Goal: Browse casually

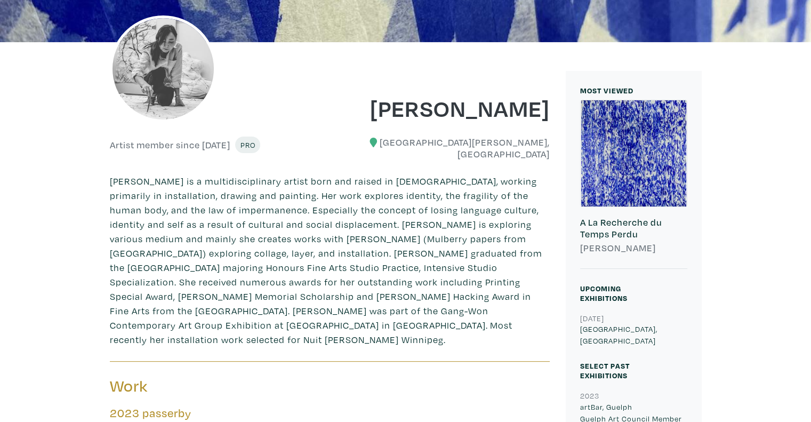
scroll to position [213, 0]
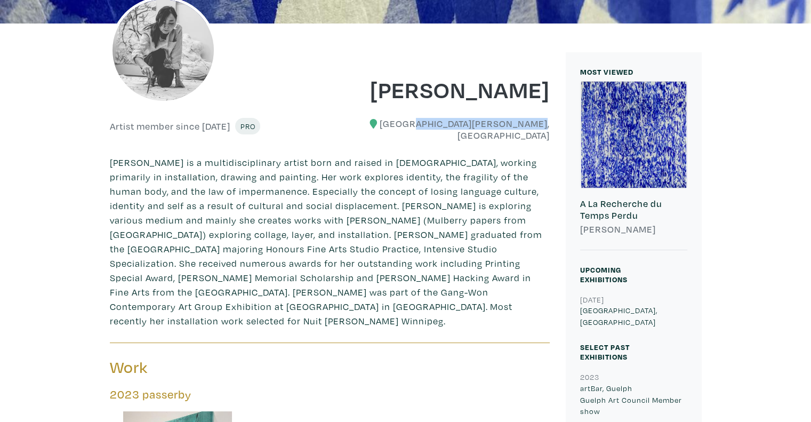
drag, startPoint x: 550, startPoint y: 122, endPoint x: 465, endPoint y: 123, distance: 85.3
click at [465, 123] on div "[GEOGRAPHIC_DATA][PERSON_NAME], [GEOGRAPHIC_DATA]" at bounding box center [444, 129] width 228 height 23
drag, startPoint x: 465, startPoint y: 123, endPoint x: 467, endPoint y: 128, distance: 5.6
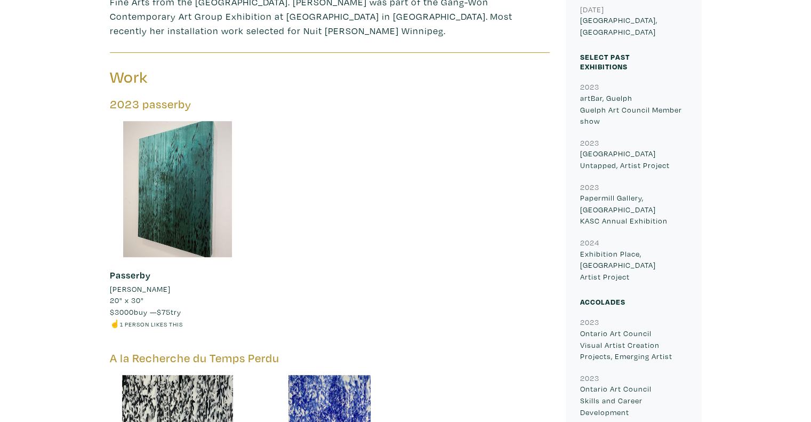
scroll to position [480, 0]
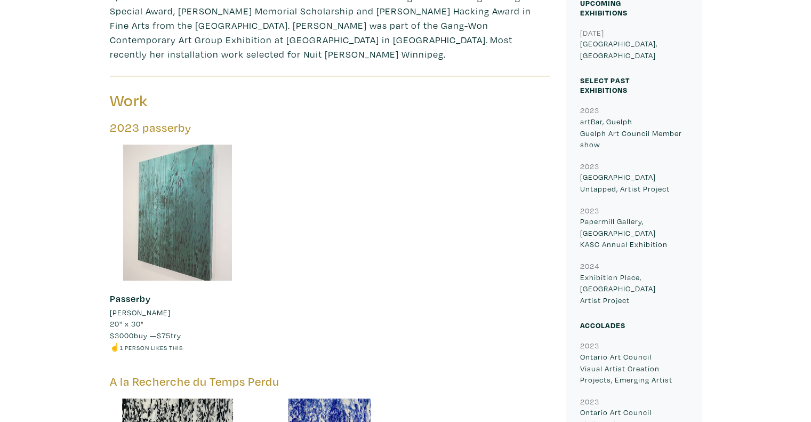
click at [194, 189] on div at bounding box center [178, 212] width 136 height 136
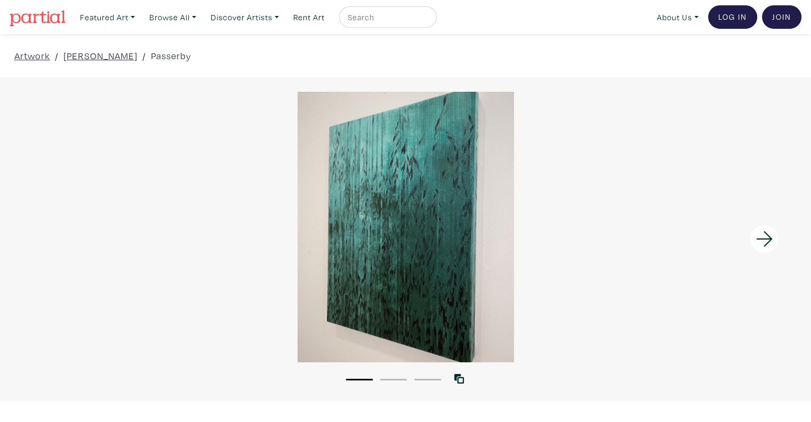
click at [399, 374] on li "2" at bounding box center [393, 378] width 27 height 11
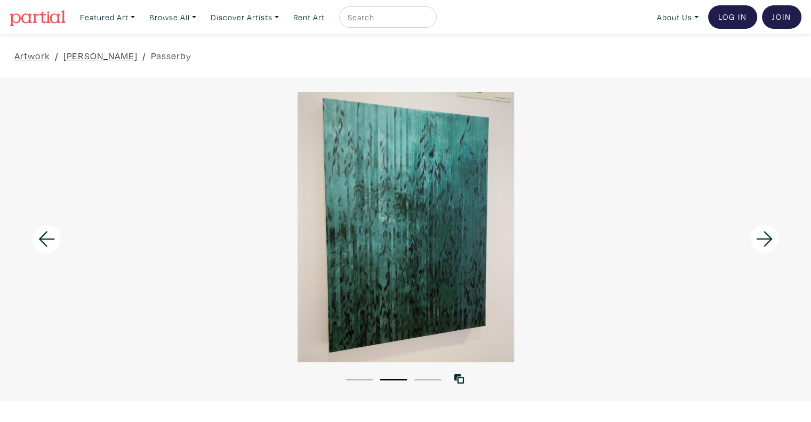
click at [425, 375] on li "3" at bounding box center [427, 378] width 27 height 11
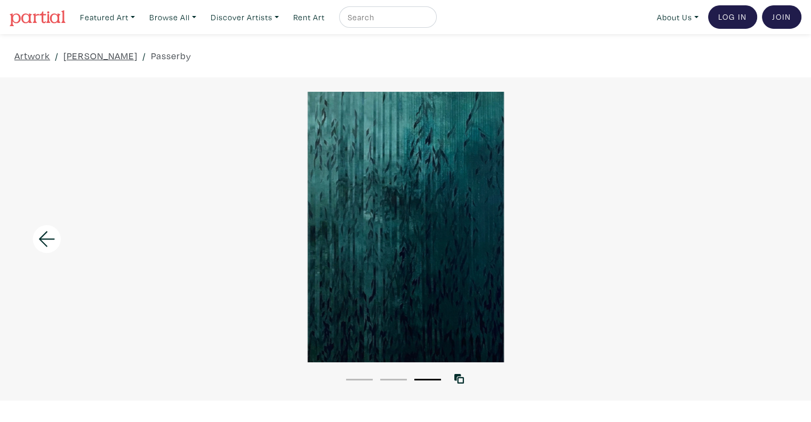
click at [356, 383] on li "1" at bounding box center [359, 378] width 27 height 11
